Goal: Information Seeking & Learning: Learn about a topic

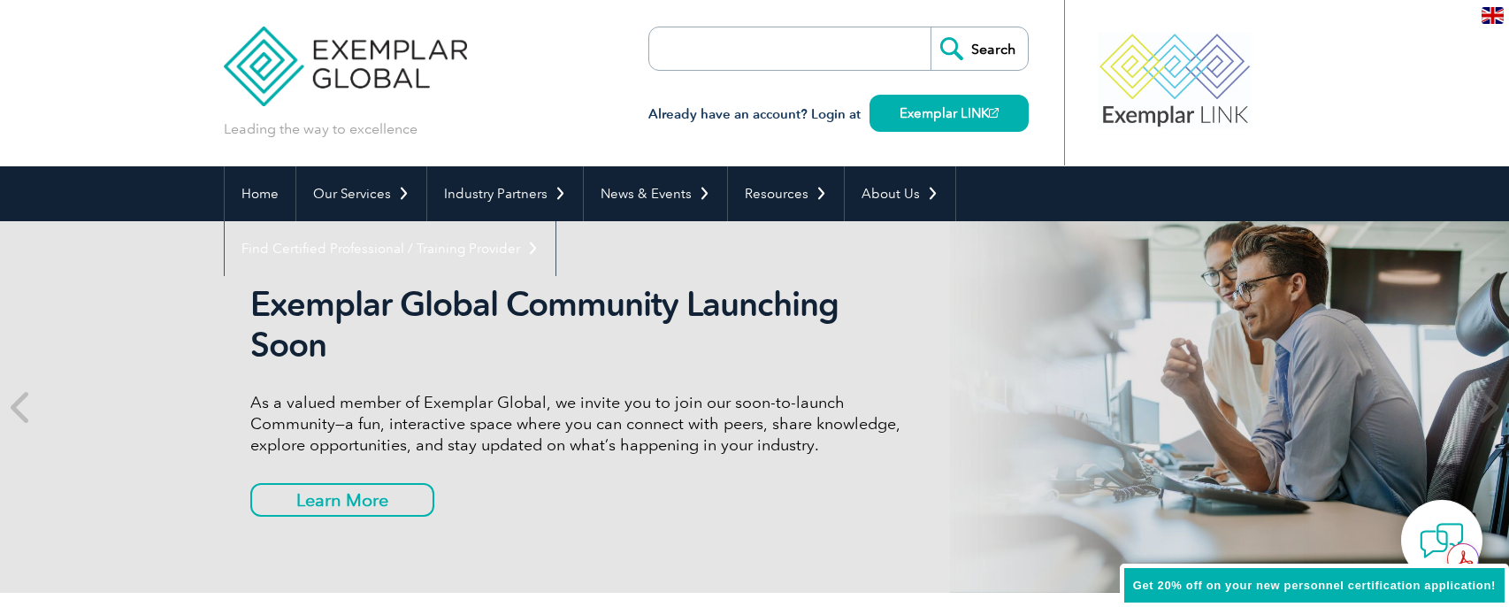
click at [762, 42] on input "search" at bounding box center [751, 48] width 186 height 42
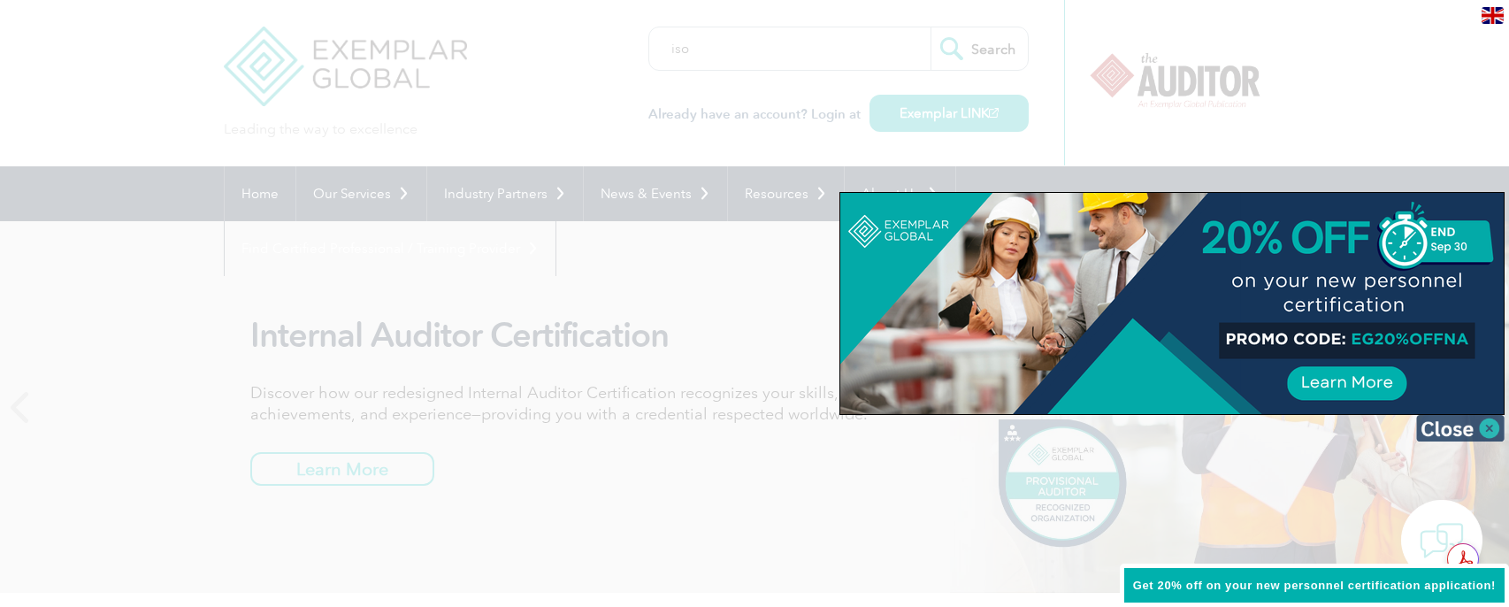
type input "iso"
click at [1492, 420] on img at bounding box center [1460, 428] width 88 height 27
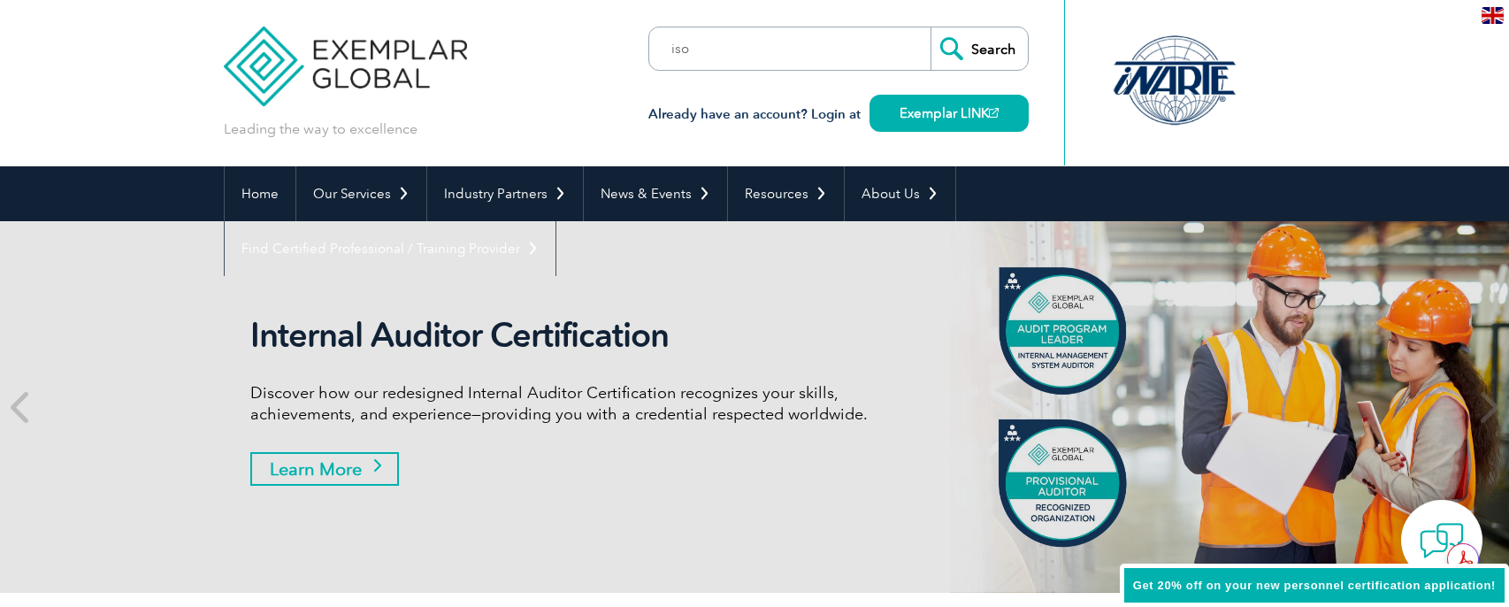
click at [340, 474] on link "Learn More" at bounding box center [324, 469] width 149 height 34
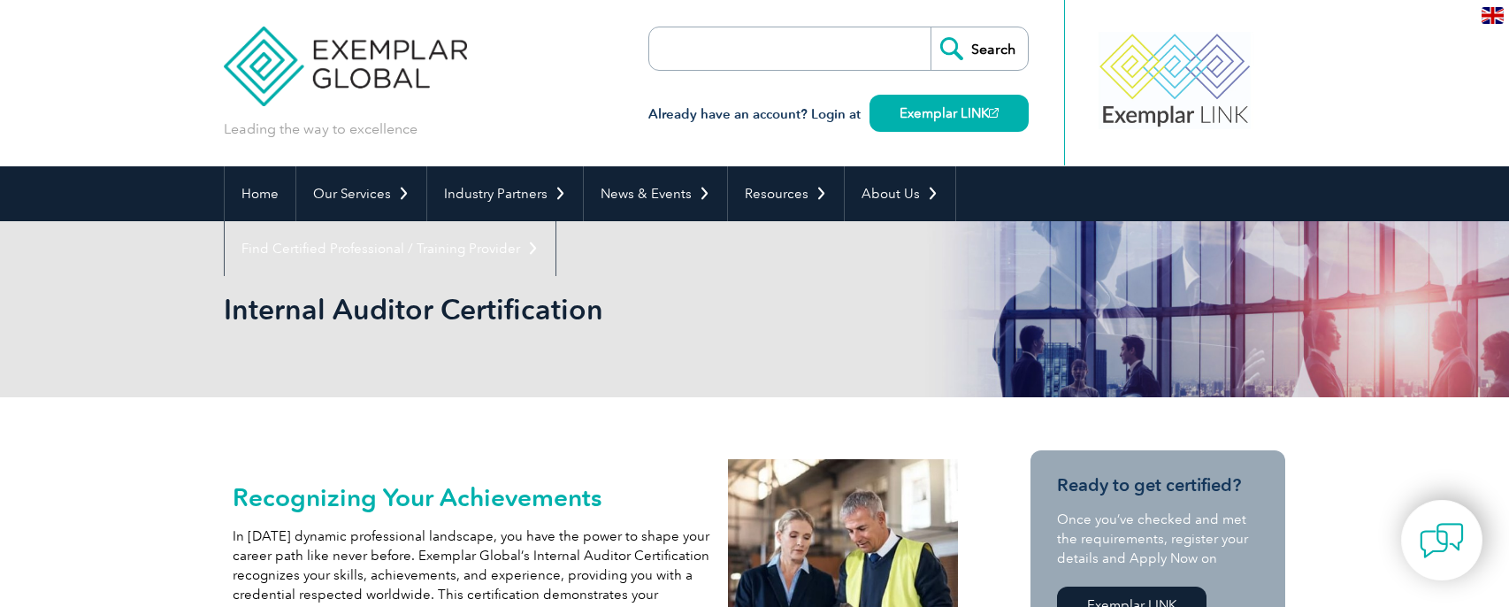
click at [760, 53] on input "search" at bounding box center [751, 48] width 186 height 42
type input "iso"
click at [931, 27] on input "Search" at bounding box center [979, 48] width 97 height 42
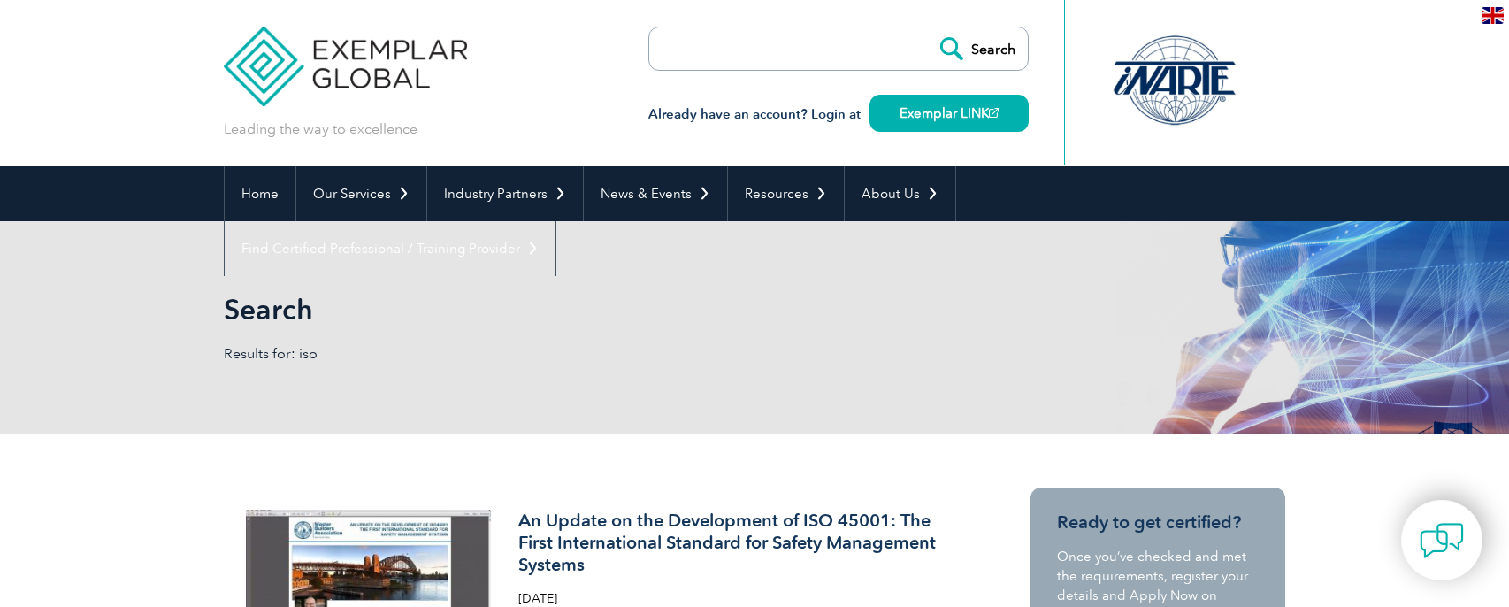
click at [719, 57] on input "search" at bounding box center [751, 48] width 186 height 42
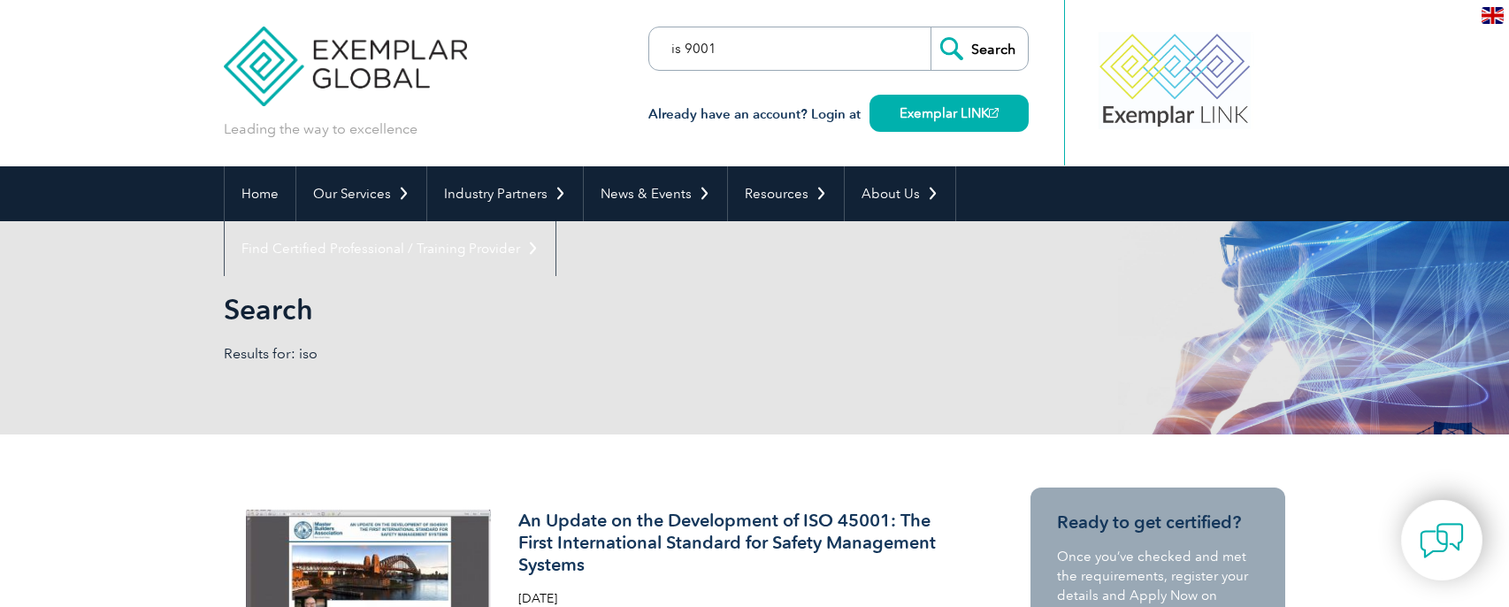
type input "is 9001"
click at [931, 27] on input "Search" at bounding box center [979, 48] width 97 height 42
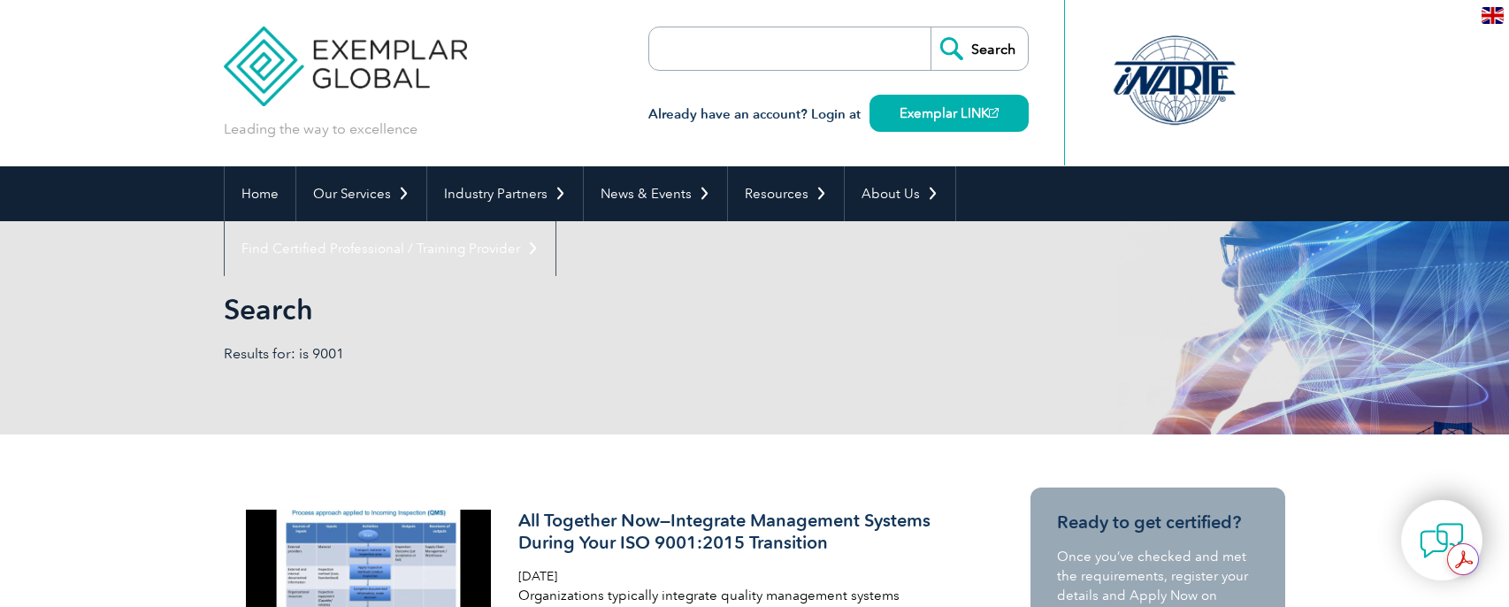
click at [688, 54] on input "search" at bounding box center [751, 48] width 186 height 42
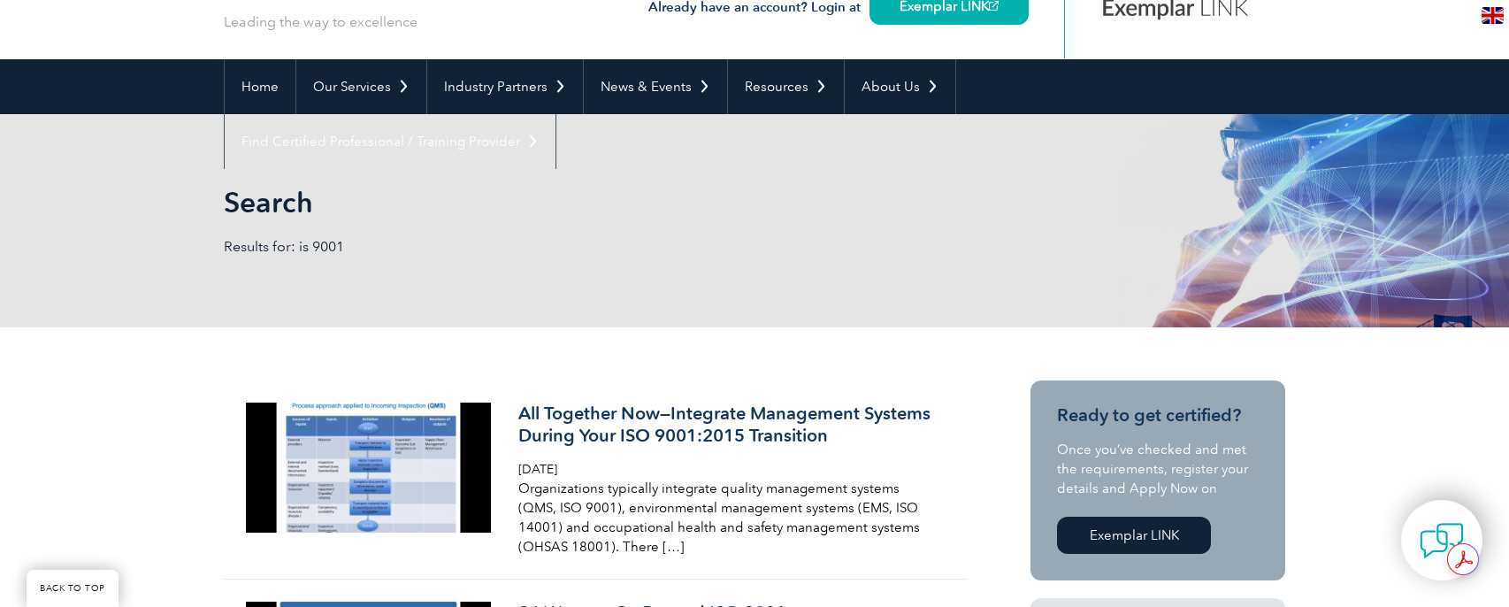
scroll to position [265, 0]
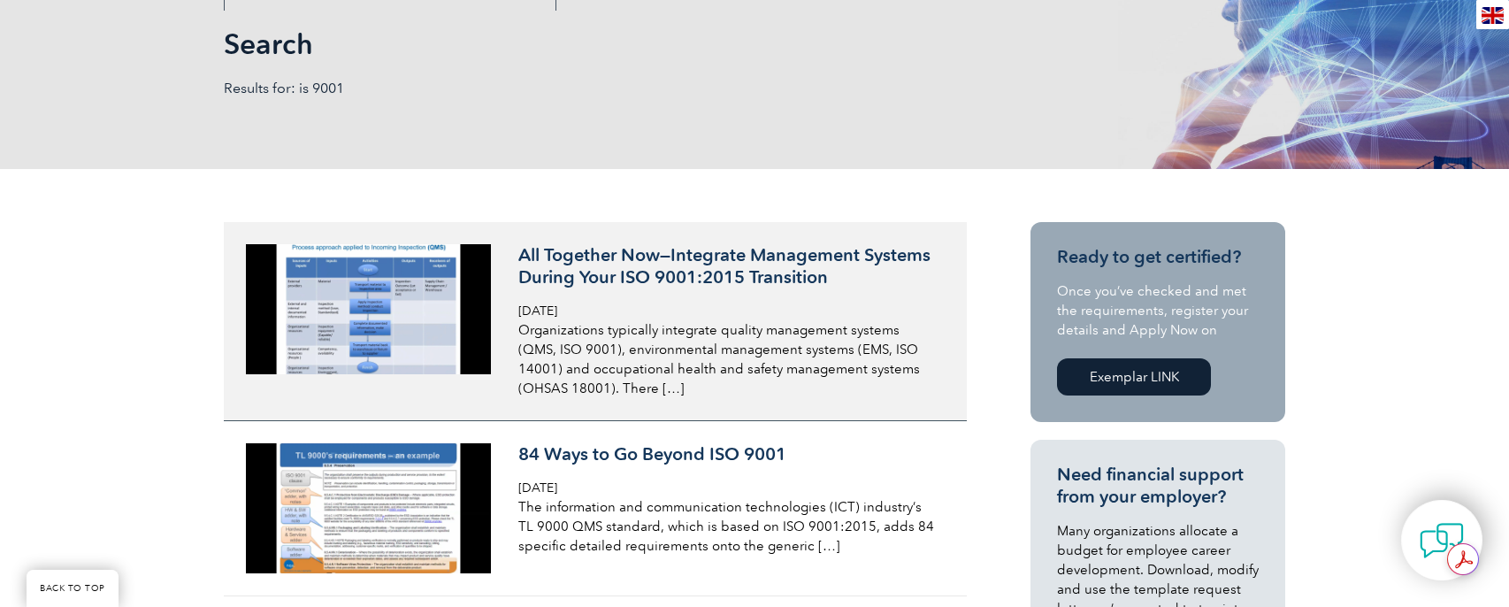
click at [650, 263] on h3 "All Together Now—Integrate Management Systems During Your ISO 9001:2015 Transit…" at bounding box center [727, 266] width 419 height 44
